Goal: Navigation & Orientation: Find specific page/section

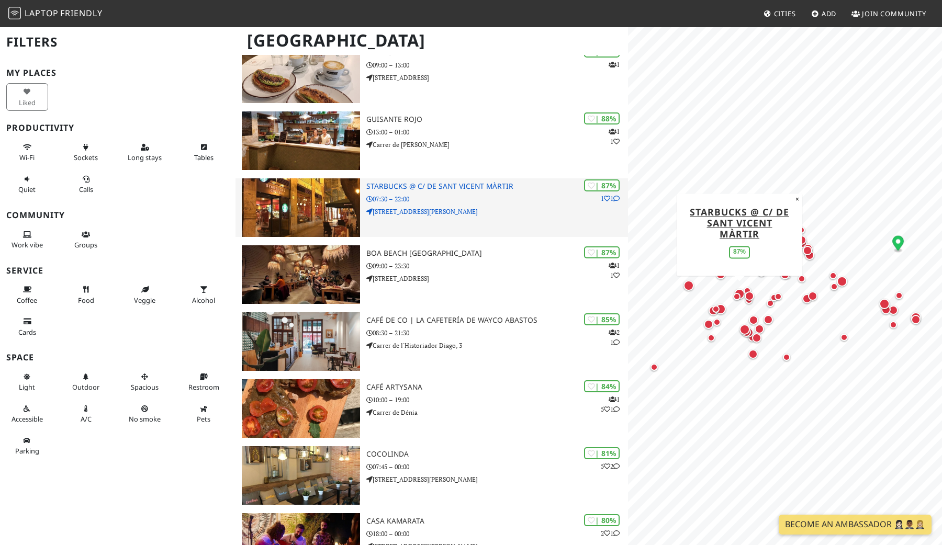
scroll to position [97, 0]
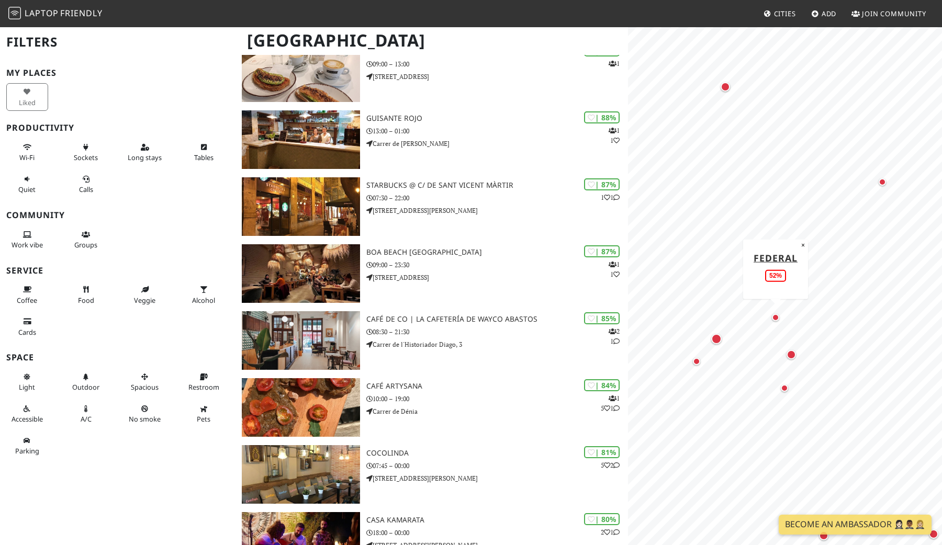
click at [775, 317] on div "Map marker" at bounding box center [775, 317] width 7 height 7
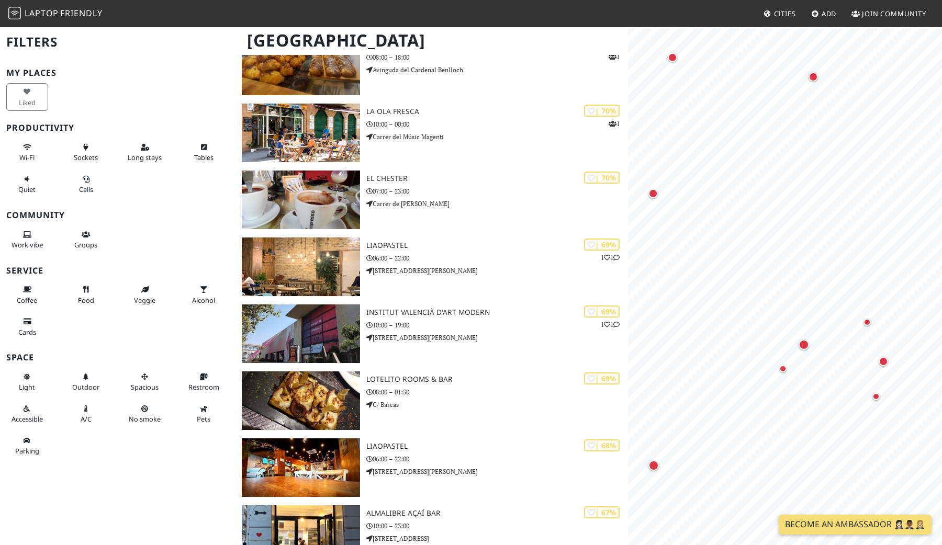
scroll to position [0, 0]
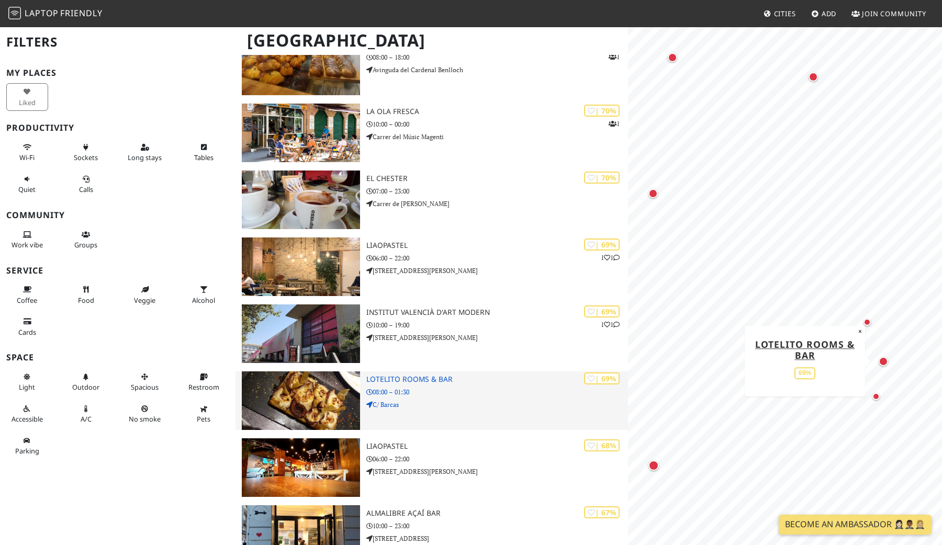
click at [455, 379] on h3 "Lotelito Rooms & Bar" at bounding box center [497, 379] width 262 height 9
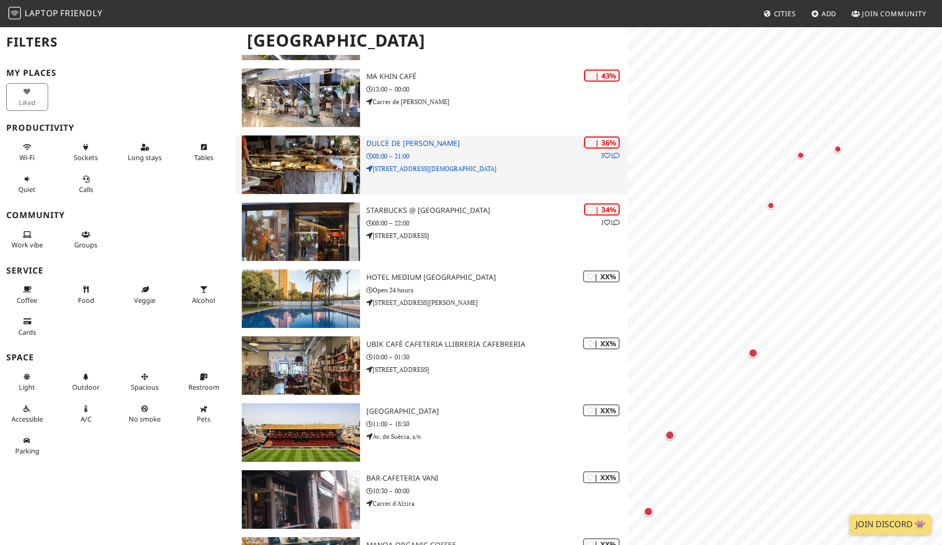
click at [453, 175] on div "| 36% 3 1 Dulce de Leche Valencia 08:00 – 21:00 Carrer de Jesús, 71" at bounding box center [497, 165] width 262 height 59
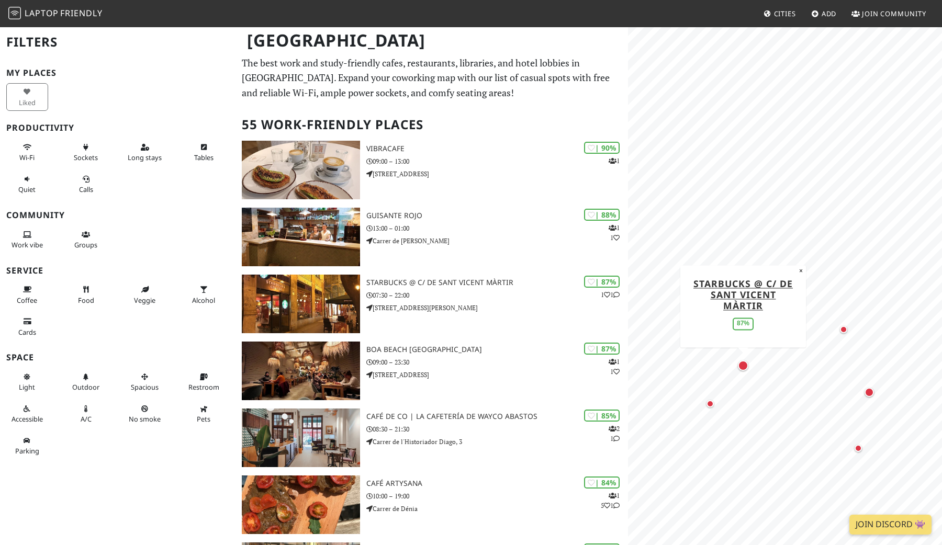
click at [746, 369] on div "Map marker" at bounding box center [743, 366] width 10 height 10
